Goal: Information Seeking & Learning: Learn about a topic

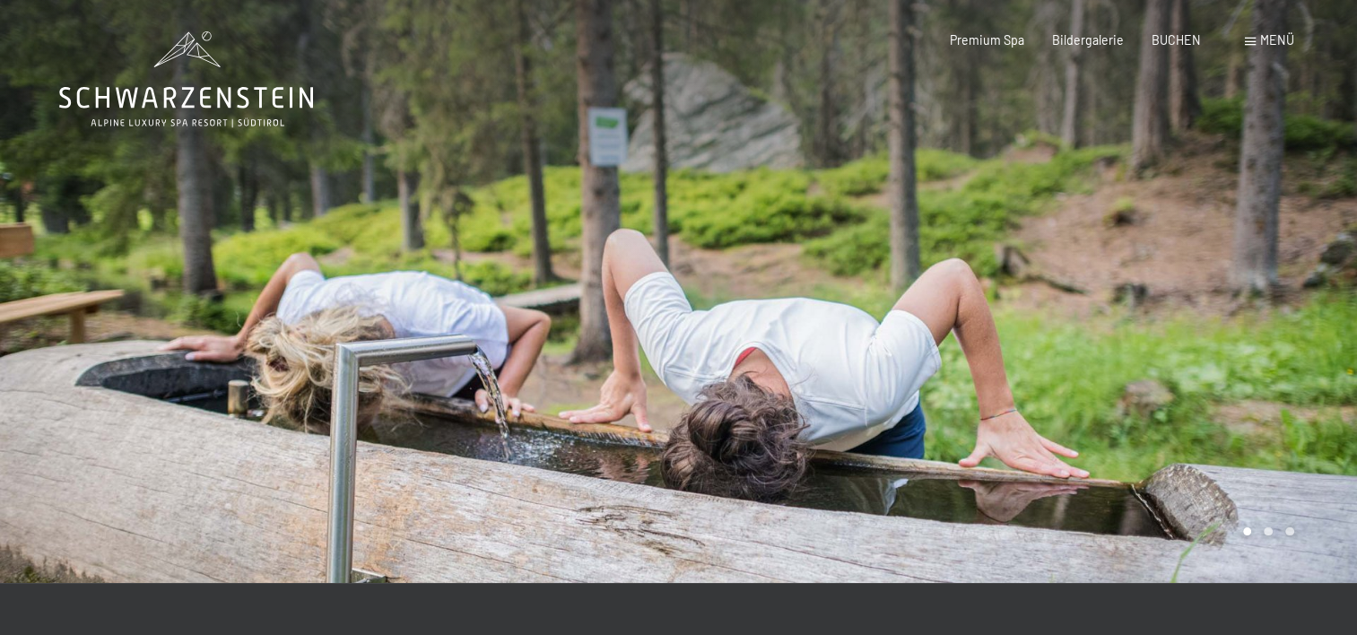
click at [1285, 39] on span "Menü" at bounding box center [1277, 39] width 34 height 15
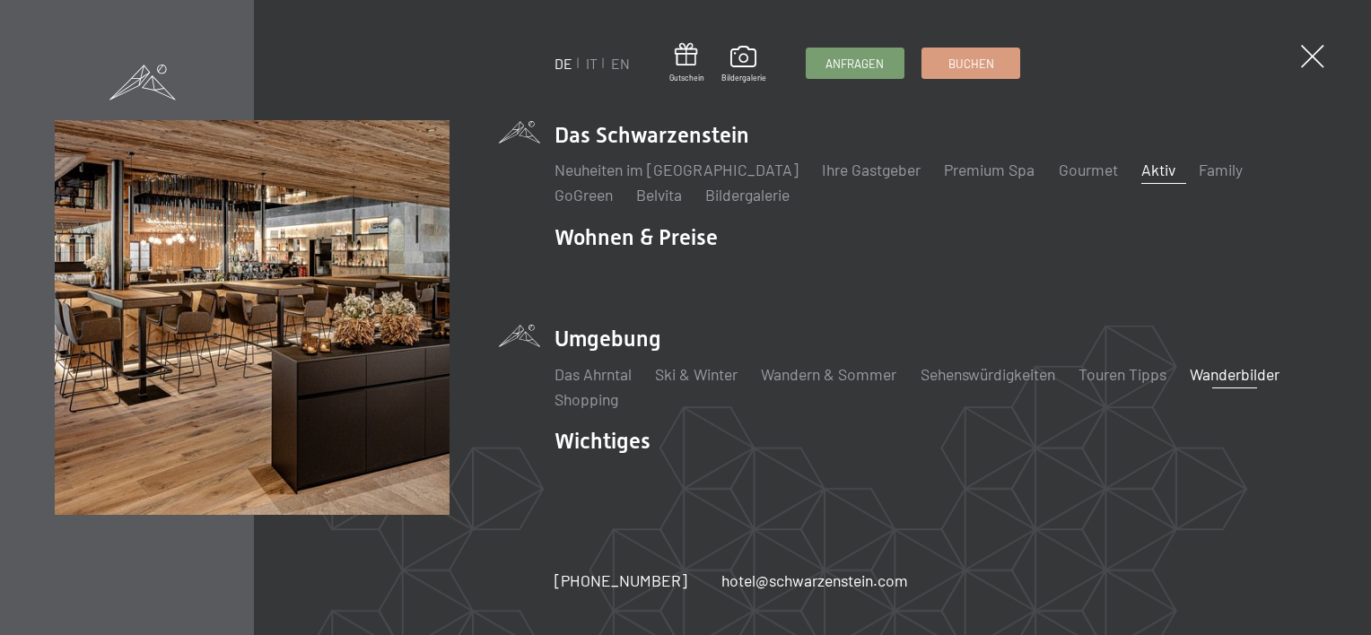
click at [1141, 172] on link "Aktiv" at bounding box center [1158, 170] width 34 height 20
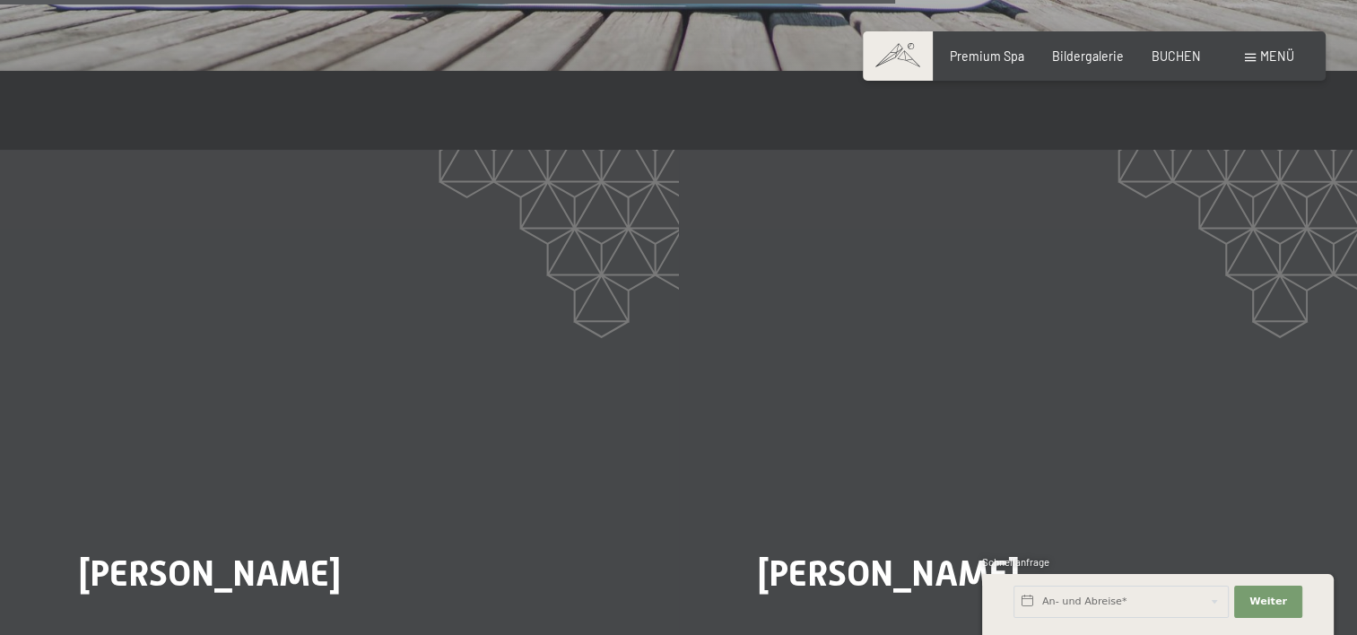
scroll to position [2960, 0]
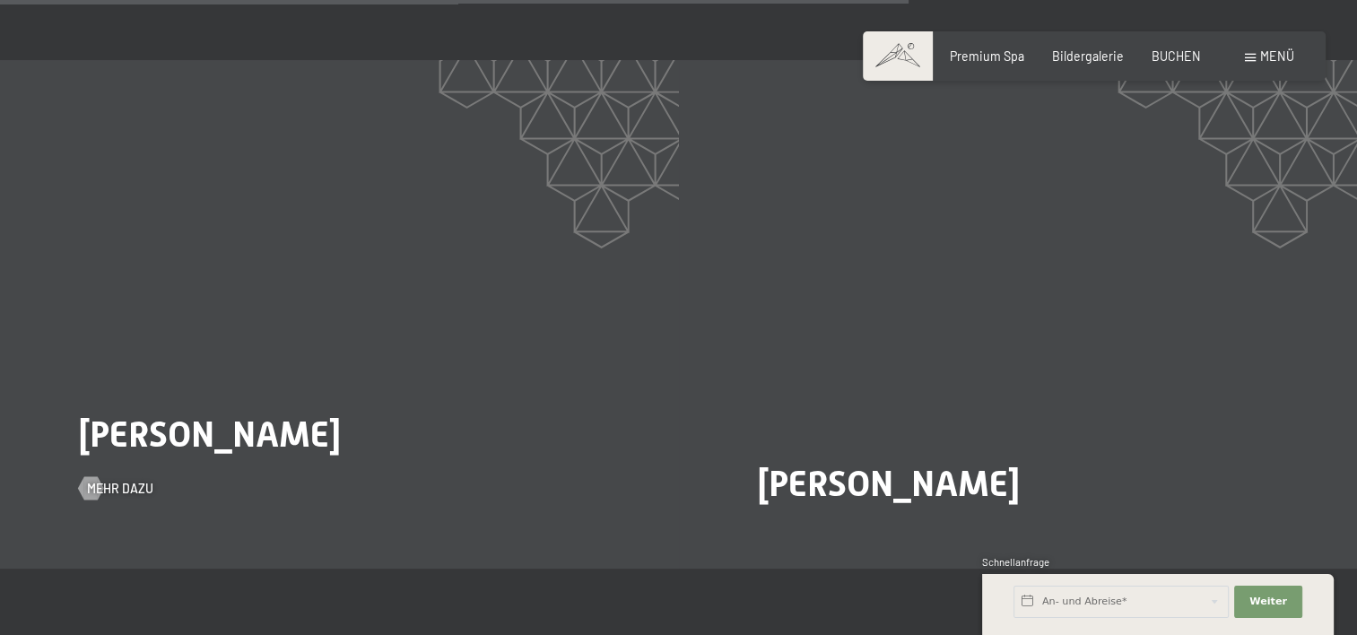
drag, startPoint x: 212, startPoint y: 389, endPoint x: 357, endPoint y: 391, distance: 145.3
click at [357, 391] on div "Heinrich Marcher Mehr dazu" at bounding box center [339, 314] width 679 height 509
drag, startPoint x: 357, startPoint y: 391, endPoint x: 337, endPoint y: 391, distance: 19.7
copy span "Marcher"
